Goal: Information Seeking & Learning: Check status

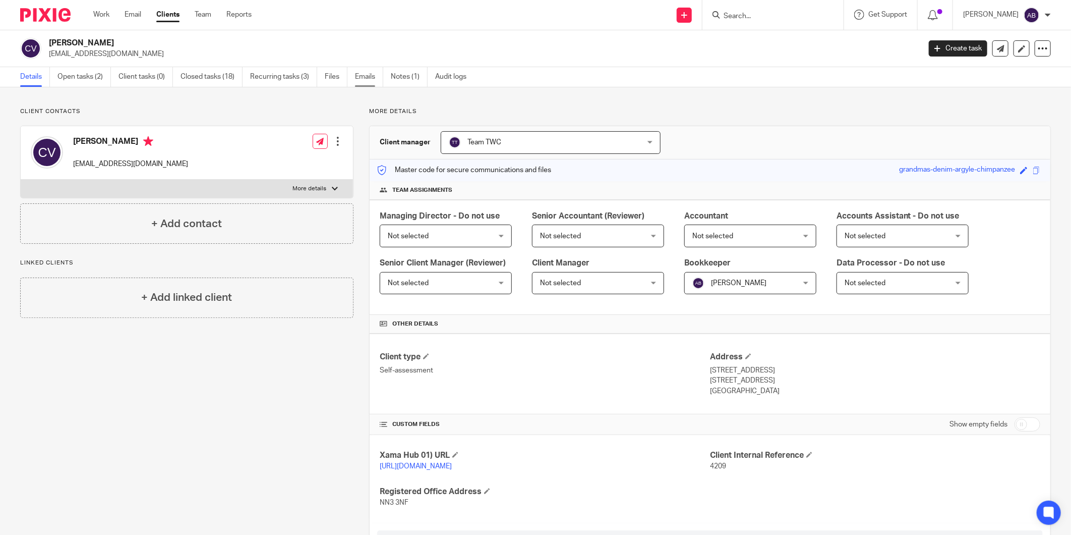
click at [371, 77] on link "Emails" at bounding box center [369, 77] width 28 height 20
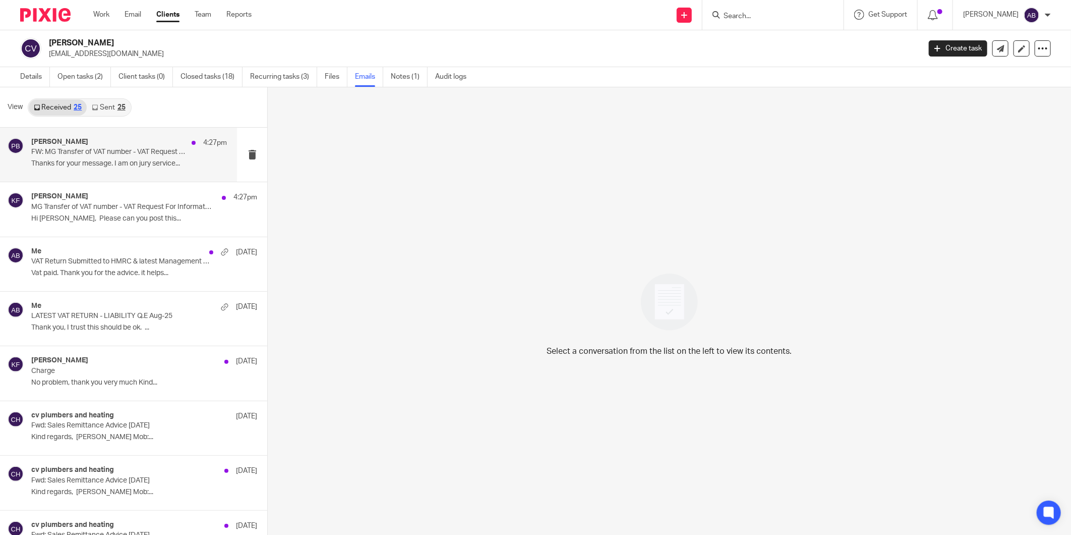
click at [97, 165] on p "Thanks for your message. I am on jury service..." at bounding box center [129, 163] width 196 height 9
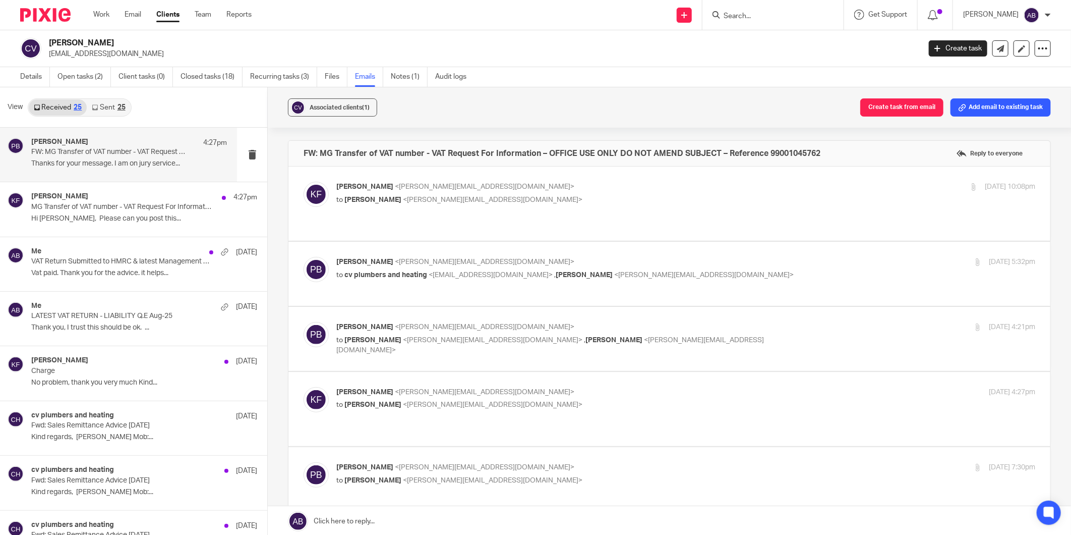
click at [723, 257] on p "[PERSON_NAME] <[PERSON_NAME][EMAIL_ADDRESS][DOMAIN_NAME]>" at bounding box center [569, 262] width 466 height 11
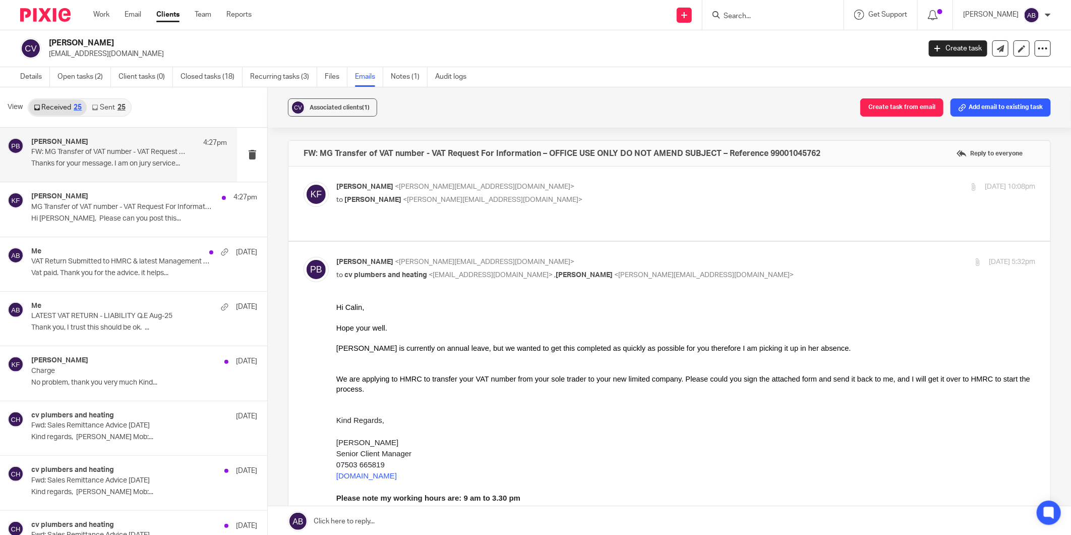
click at [723, 257] on p "[PERSON_NAME] <[PERSON_NAME][EMAIL_ADDRESS][DOMAIN_NAME]>" at bounding box center [569, 262] width 466 height 11
checkbox input "false"
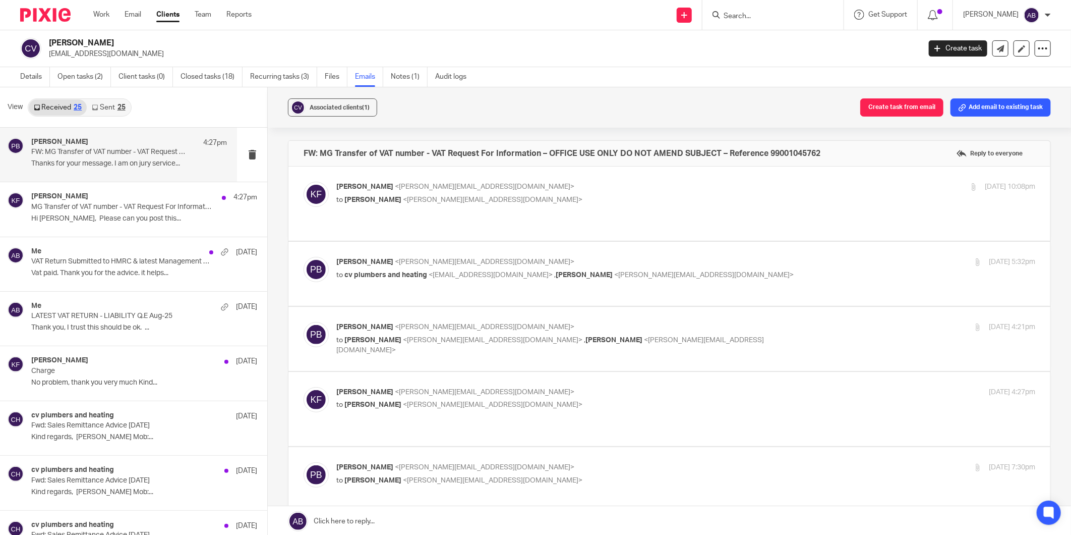
click at [723, 322] on p "[PERSON_NAME] <[PERSON_NAME][EMAIL_ADDRESS][DOMAIN_NAME]>" at bounding box center [569, 327] width 466 height 11
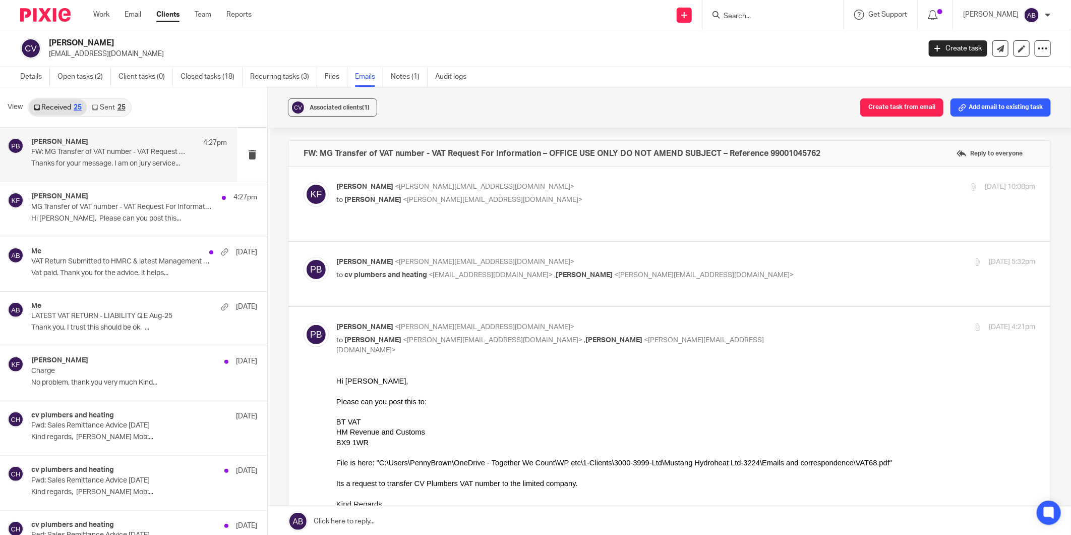
click at [722, 322] on p "[PERSON_NAME] <[PERSON_NAME][EMAIL_ADDRESS][DOMAIN_NAME]>" at bounding box center [569, 327] width 466 height 11
checkbox input "false"
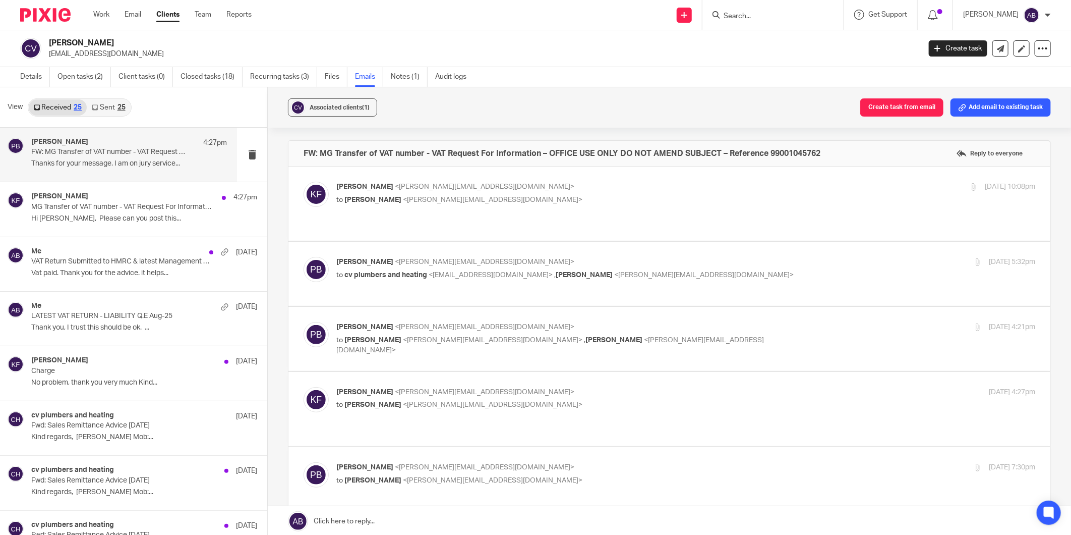
click at [689, 387] on p "Kim Faulkner <kim@togetherwecount.co.uk>" at bounding box center [569, 392] width 466 height 11
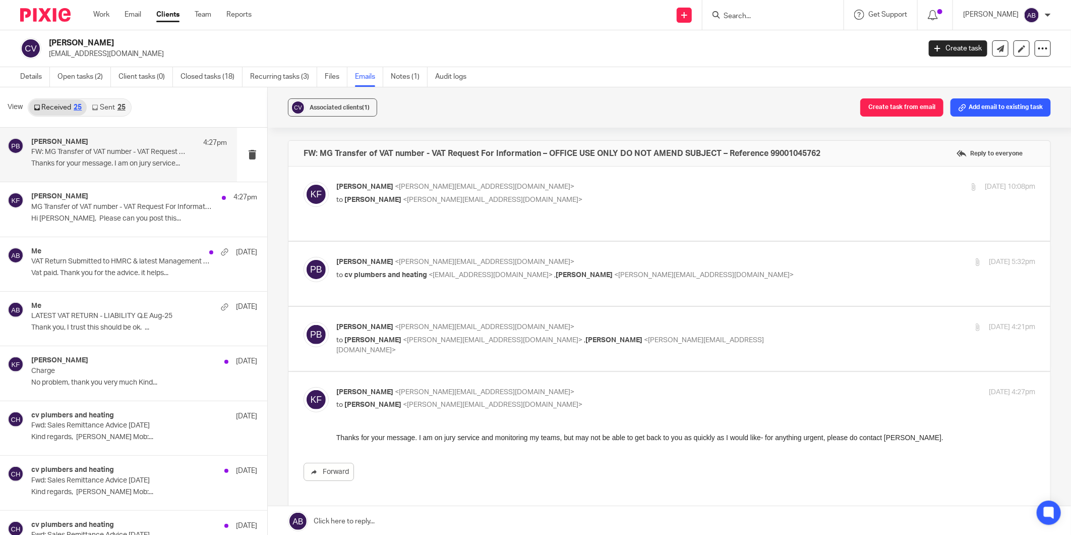
click at [669, 376] on label at bounding box center [669, 443] width 762 height 143
click at [304, 386] on input "checkbox" at bounding box center [303, 386] width 1 height 1
checkbox input "false"
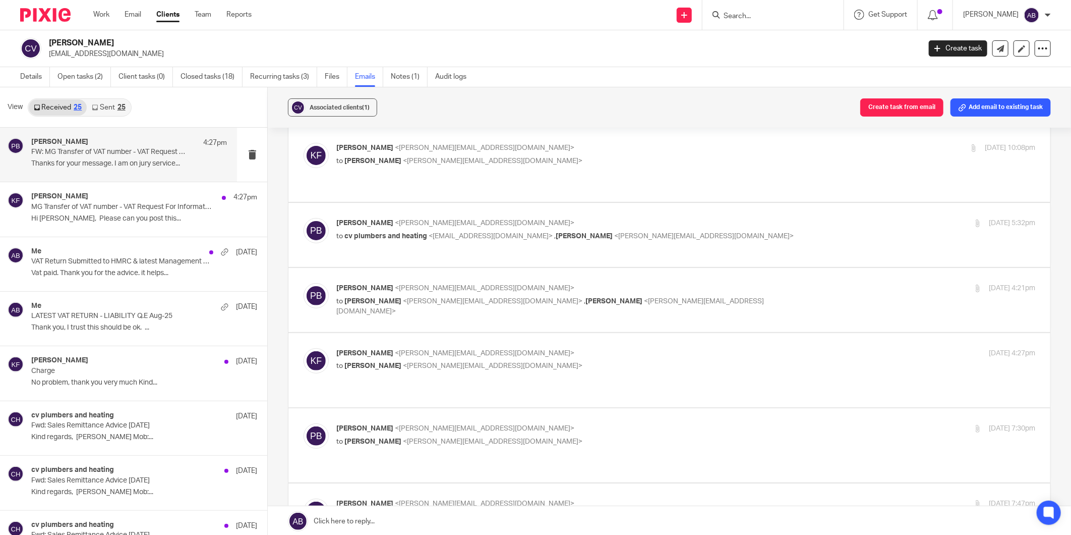
scroll to position [56, 0]
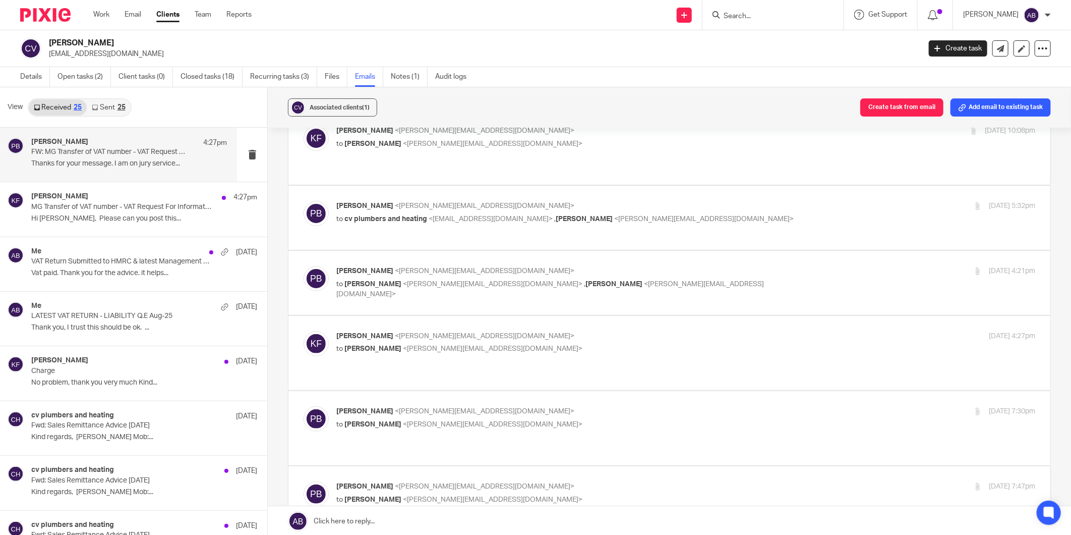
click at [667, 391] on label at bounding box center [669, 428] width 762 height 74
click at [304, 405] on input "checkbox" at bounding box center [303, 405] width 1 height 1
click at [624, 406] on p "[PERSON_NAME] <[PERSON_NAME][EMAIL_ADDRESS][DOMAIN_NAME]>" at bounding box center [569, 411] width 466 height 11
checkbox input "false"
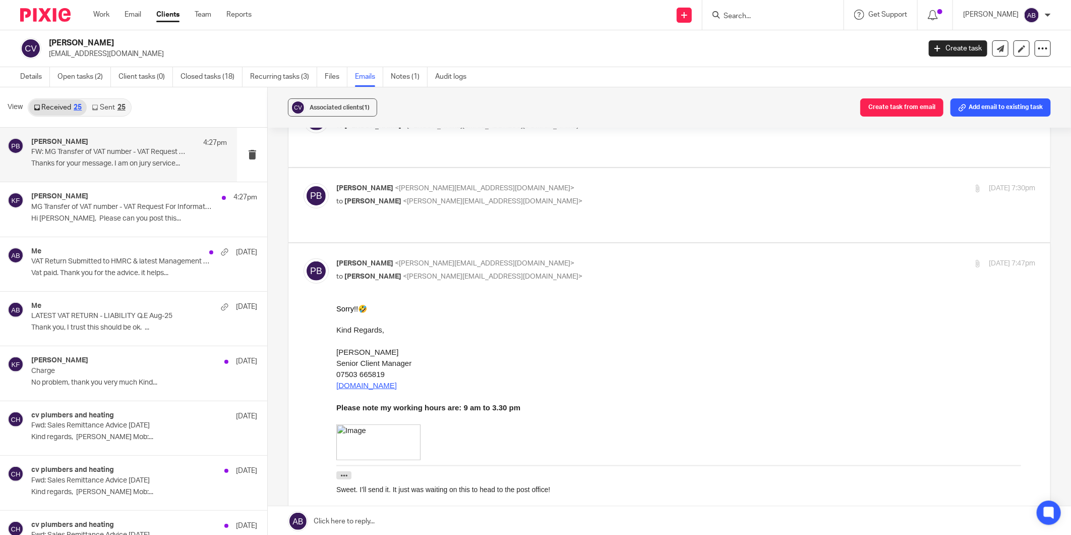
scroll to position [280, 0]
click at [553, 257] on p "[PERSON_NAME] <[PERSON_NAME][EMAIL_ADDRESS][DOMAIN_NAME]>" at bounding box center [569, 262] width 466 height 11
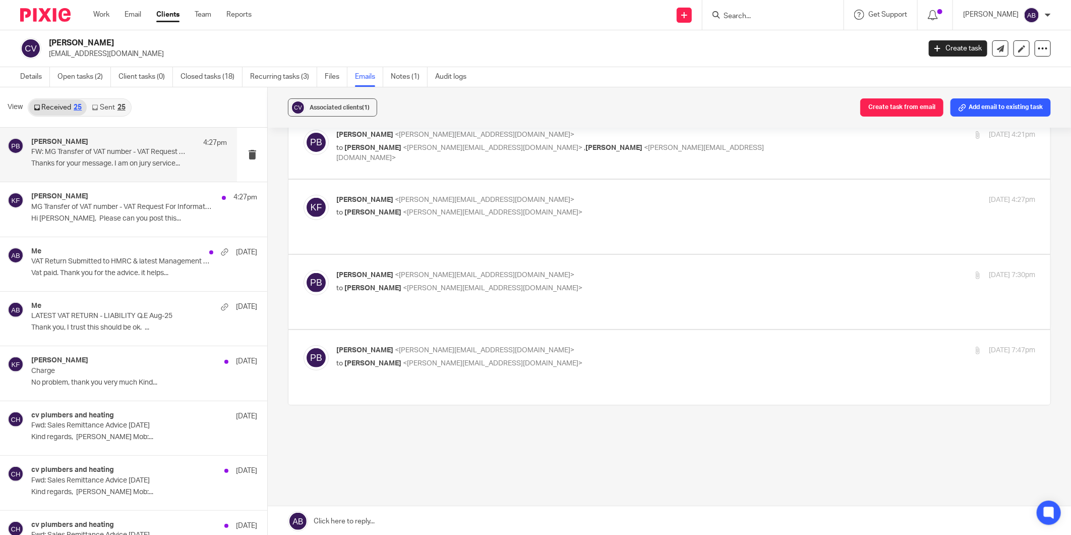
scroll to position [151, 0]
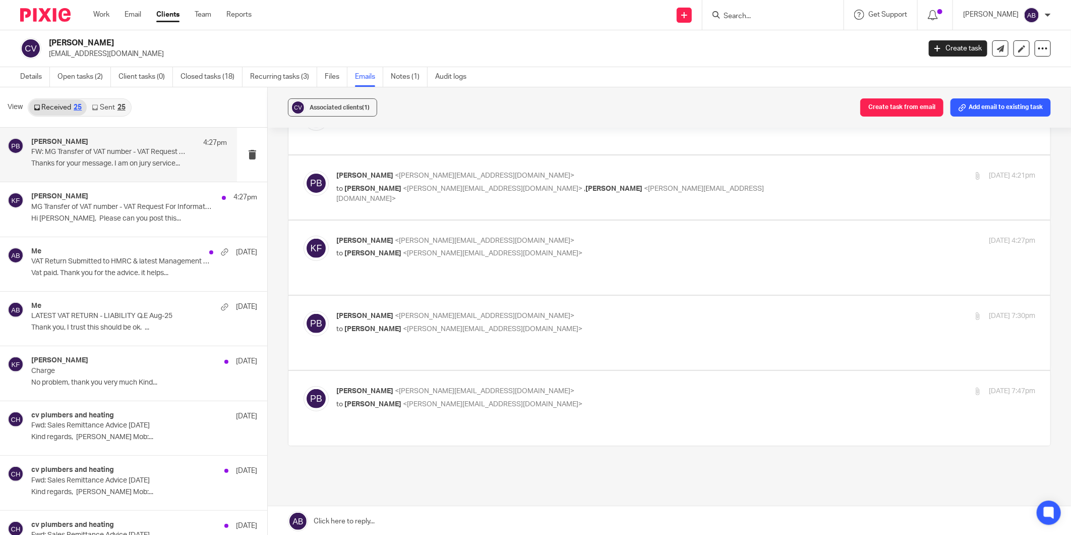
click at [560, 399] on p "to [PERSON_NAME] <[PERSON_NAME][EMAIL_ADDRESS][DOMAIN_NAME]>" at bounding box center [569, 404] width 466 height 11
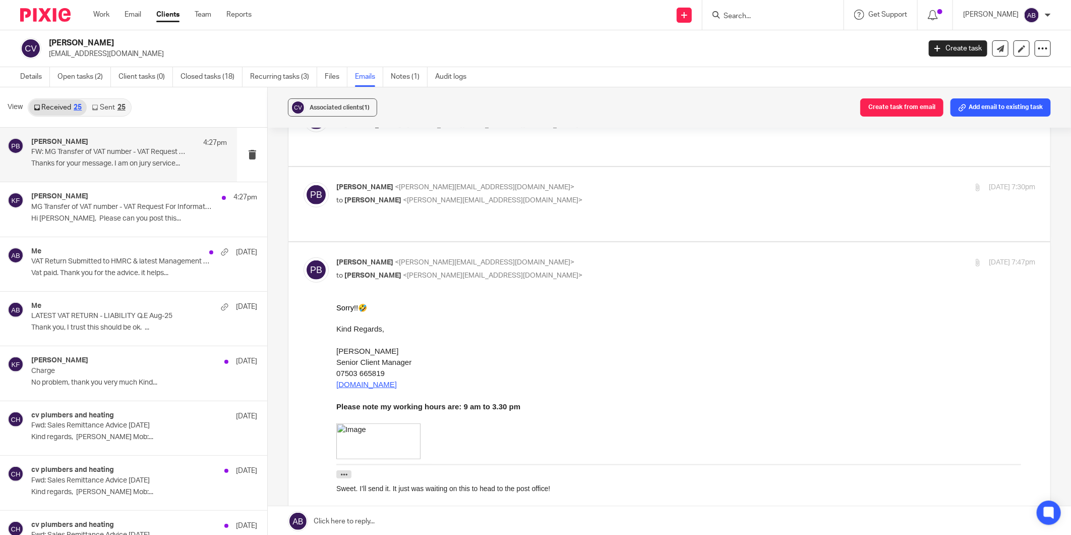
scroll to position [0, 0]
click at [560, 257] on p "[PERSON_NAME] <[PERSON_NAME][EMAIL_ADDRESS][DOMAIN_NAME]>" at bounding box center [569, 262] width 466 height 11
checkbox input "false"
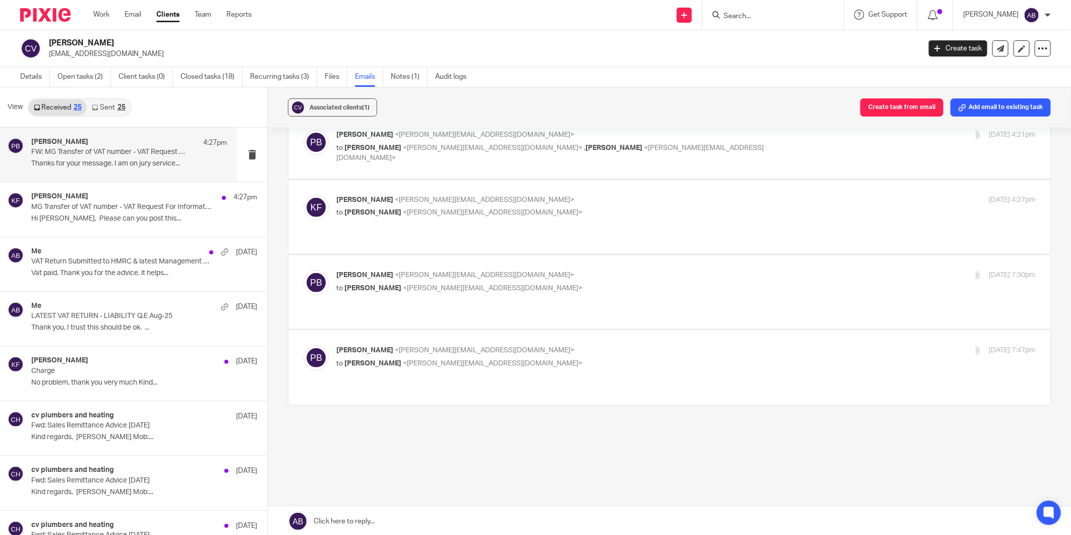
scroll to position [151, 0]
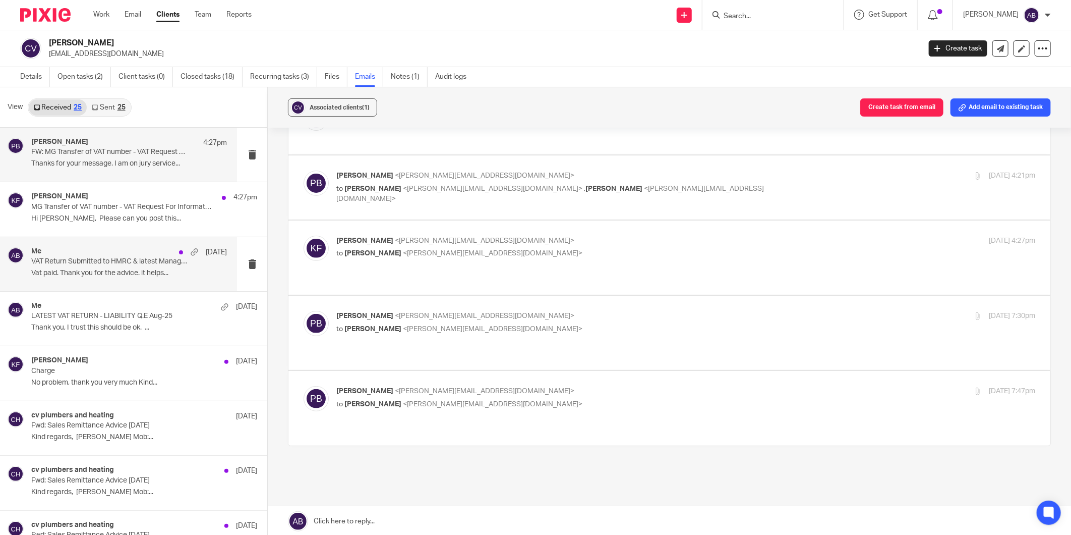
click at [114, 272] on p "Vat paid. Thank you for the advice. it helps..." at bounding box center [129, 273] width 196 height 9
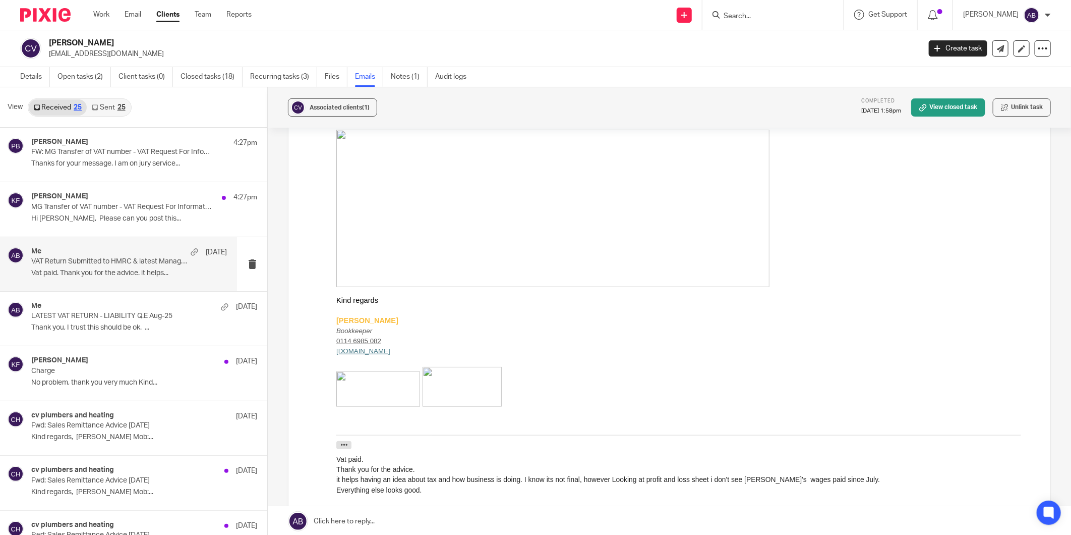
scroll to position [0, 0]
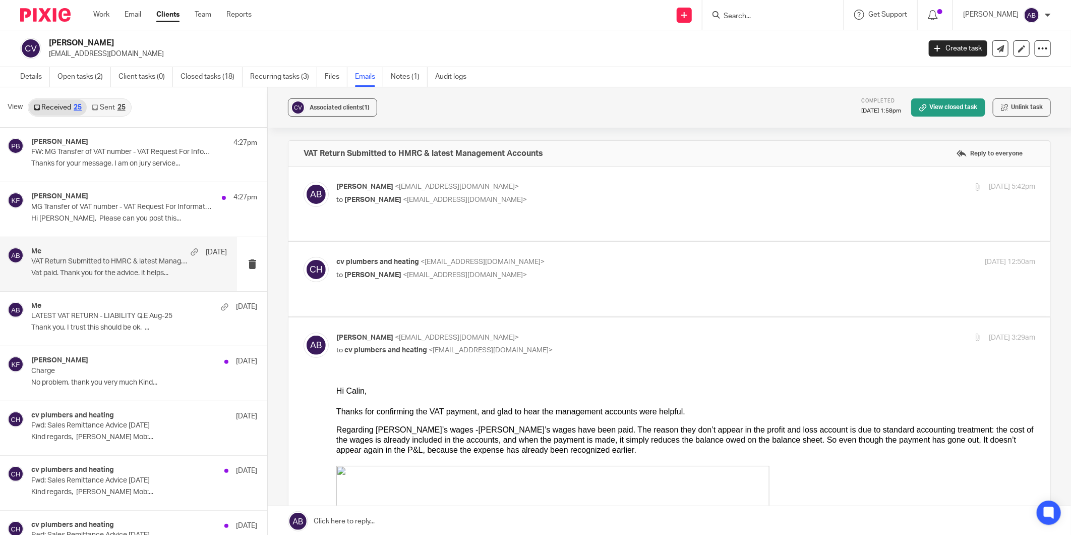
click at [116, 109] on link "Sent 25" at bounding box center [108, 107] width 43 height 16
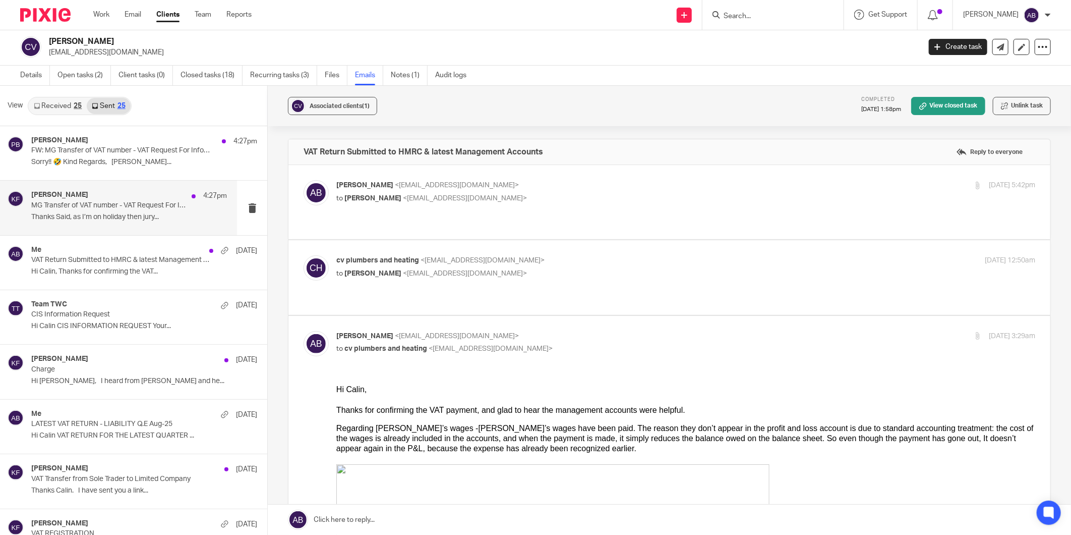
click at [118, 218] on p "Thanks Said, as I’m on holiday then jury..." at bounding box center [129, 217] width 196 height 9
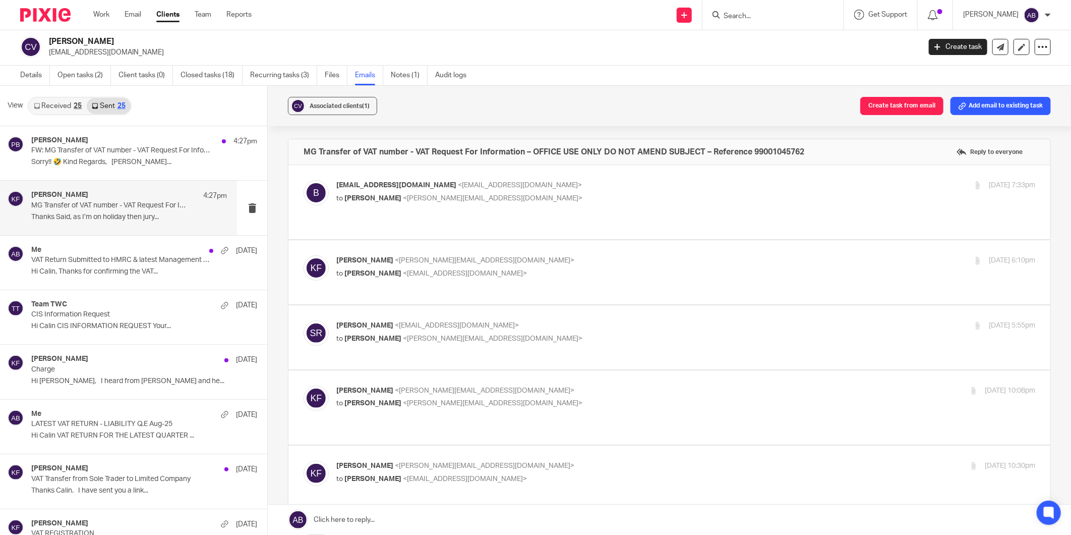
scroll to position [0, 0]
click at [360, 78] on link "Emails" at bounding box center [369, 76] width 28 height 20
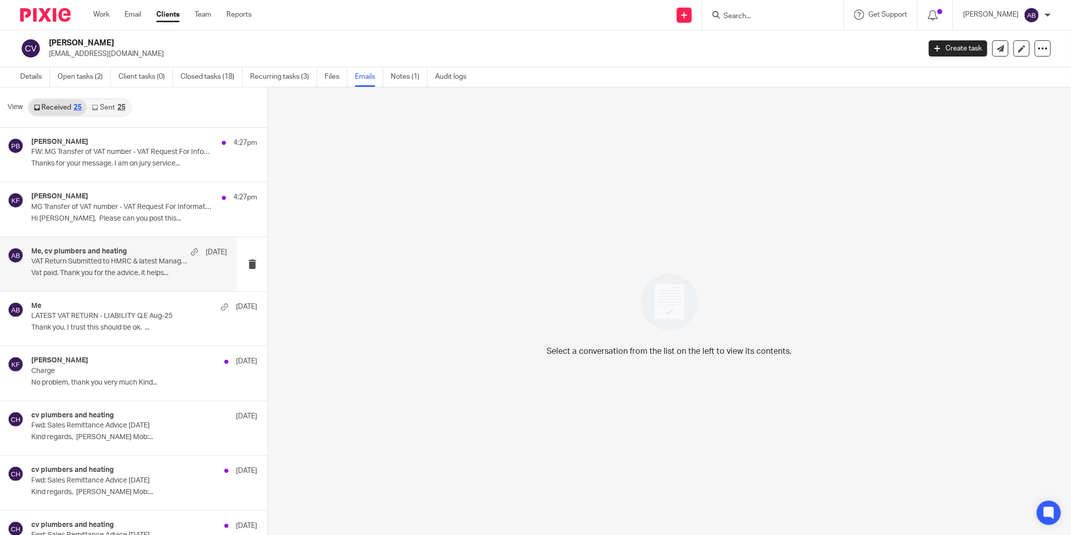
click at [111, 260] on p "VAT Return Submitted to HMRC & latest Management Accounts" at bounding box center [109, 261] width 156 height 9
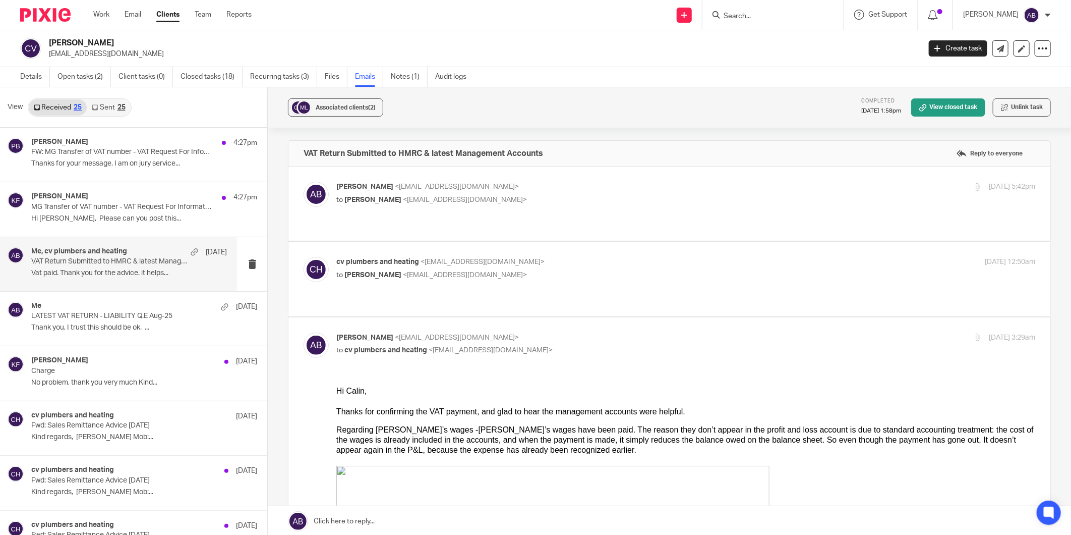
click at [759, 9] on form at bounding box center [776, 15] width 107 height 13
click at [756, 18] on input "Search" at bounding box center [768, 16] width 91 height 9
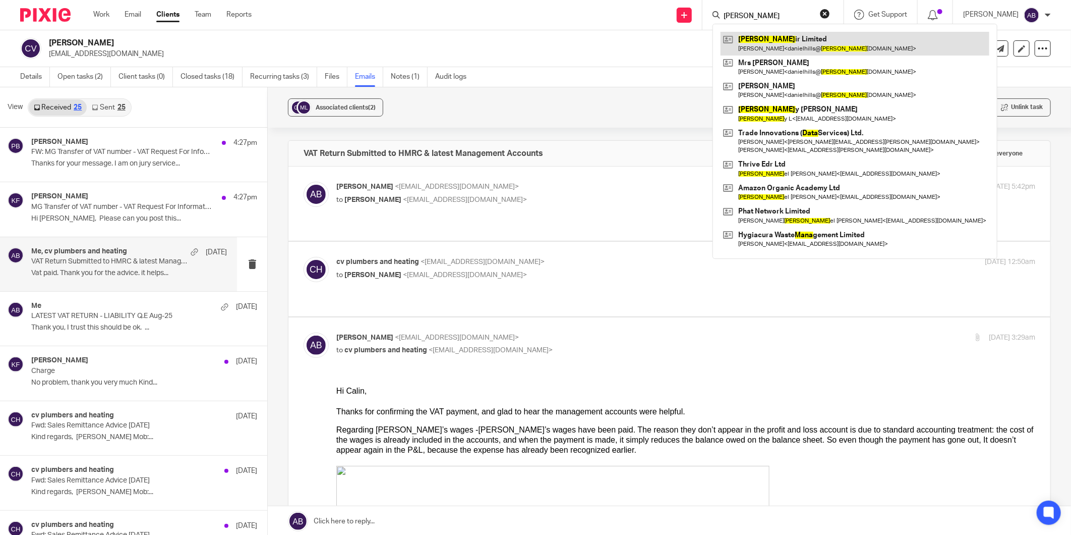
type input "dana"
click at [762, 47] on link at bounding box center [855, 43] width 269 height 23
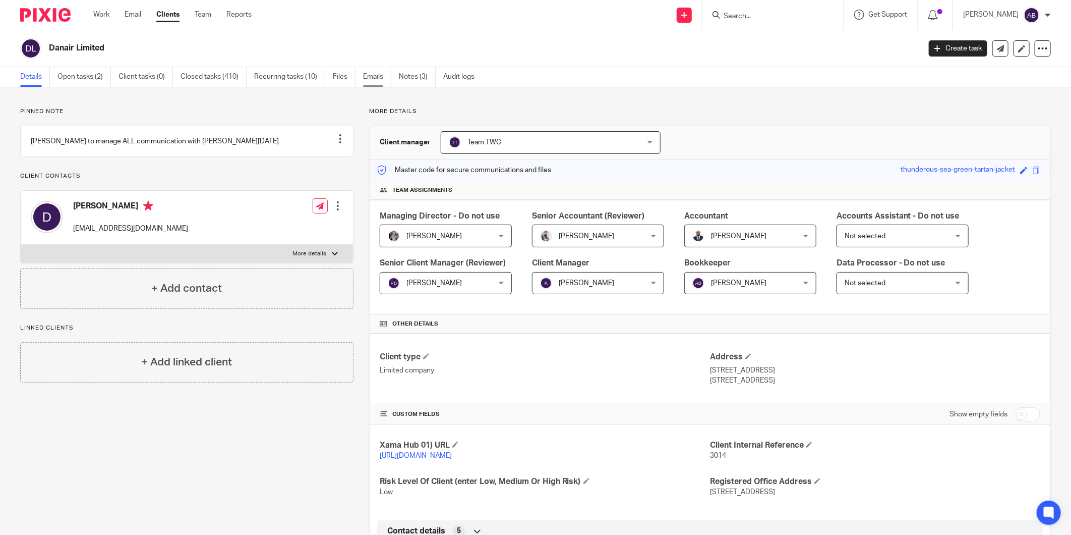
click at [385, 77] on link "Emails" at bounding box center [377, 77] width 28 height 20
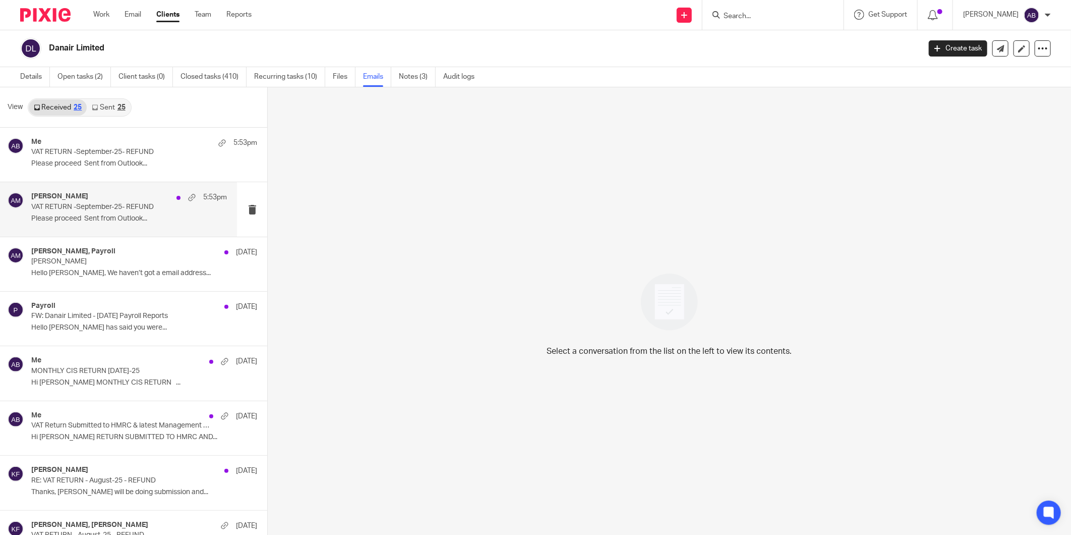
click at [112, 210] on p "VAT RETURN -September-25- REFUND" at bounding box center [109, 207] width 156 height 9
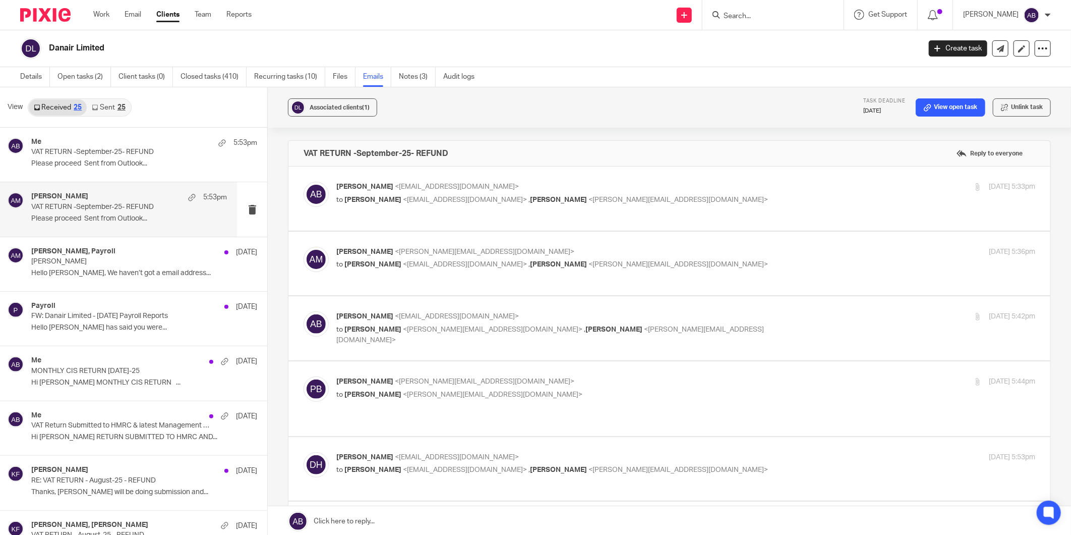
click at [553, 391] on p "to [PERSON_NAME] <[PERSON_NAME][EMAIL_ADDRESS][DOMAIN_NAME]>" at bounding box center [569, 394] width 466 height 11
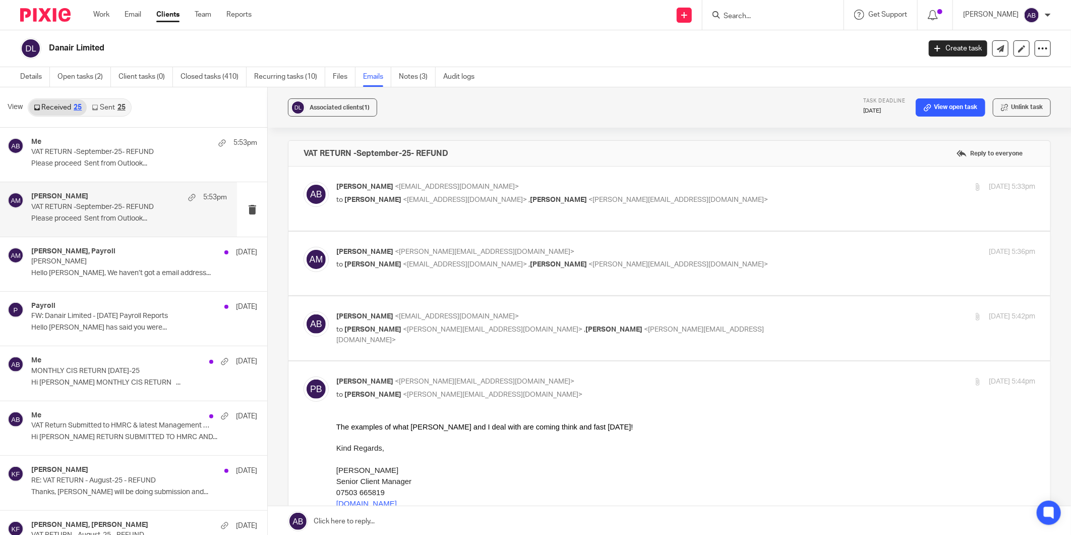
click at [304, 376] on input "checkbox" at bounding box center [303, 376] width 1 height 1
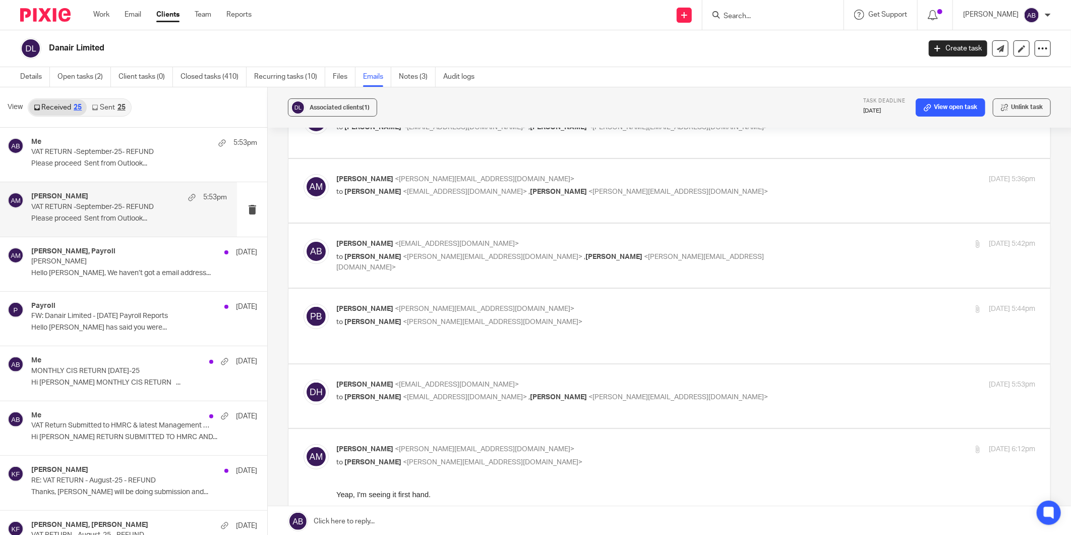
scroll to position [112, 0]
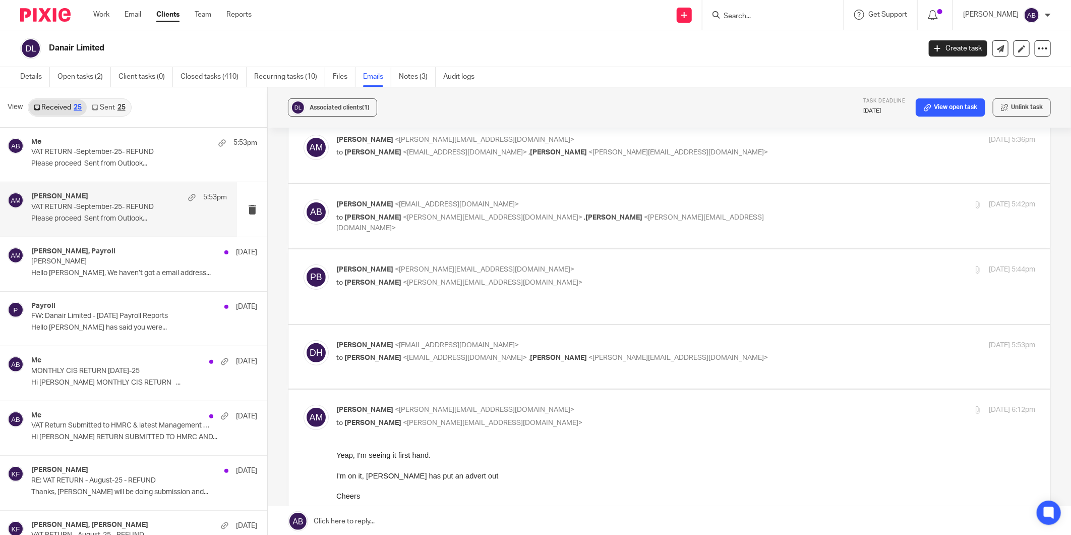
click at [538, 268] on p "[PERSON_NAME] <[PERSON_NAME][EMAIL_ADDRESS][DOMAIN_NAME]>" at bounding box center [569, 269] width 466 height 11
checkbox input "true"
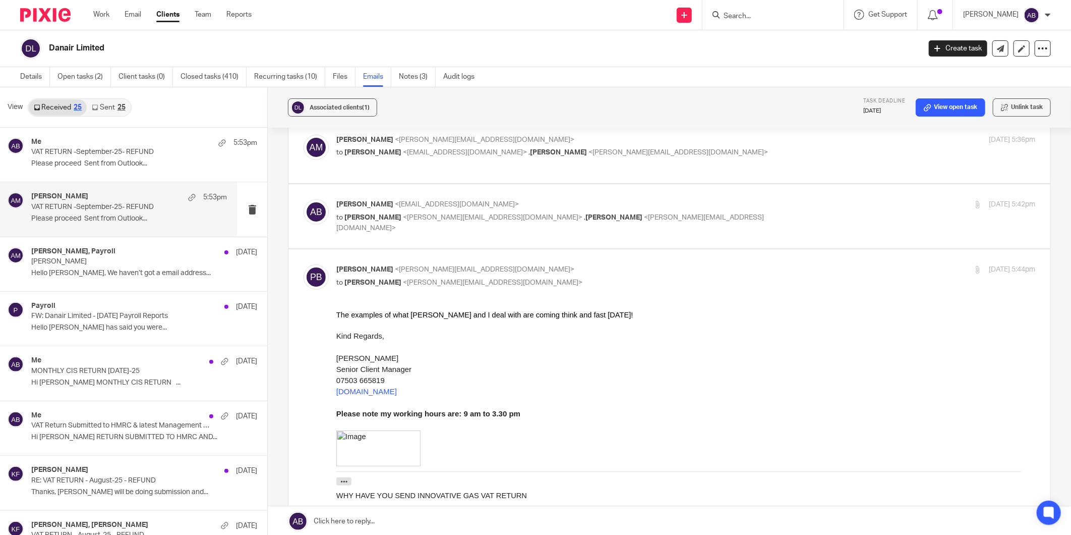
scroll to position [0, 0]
